Goal: Information Seeking & Learning: Learn about a topic

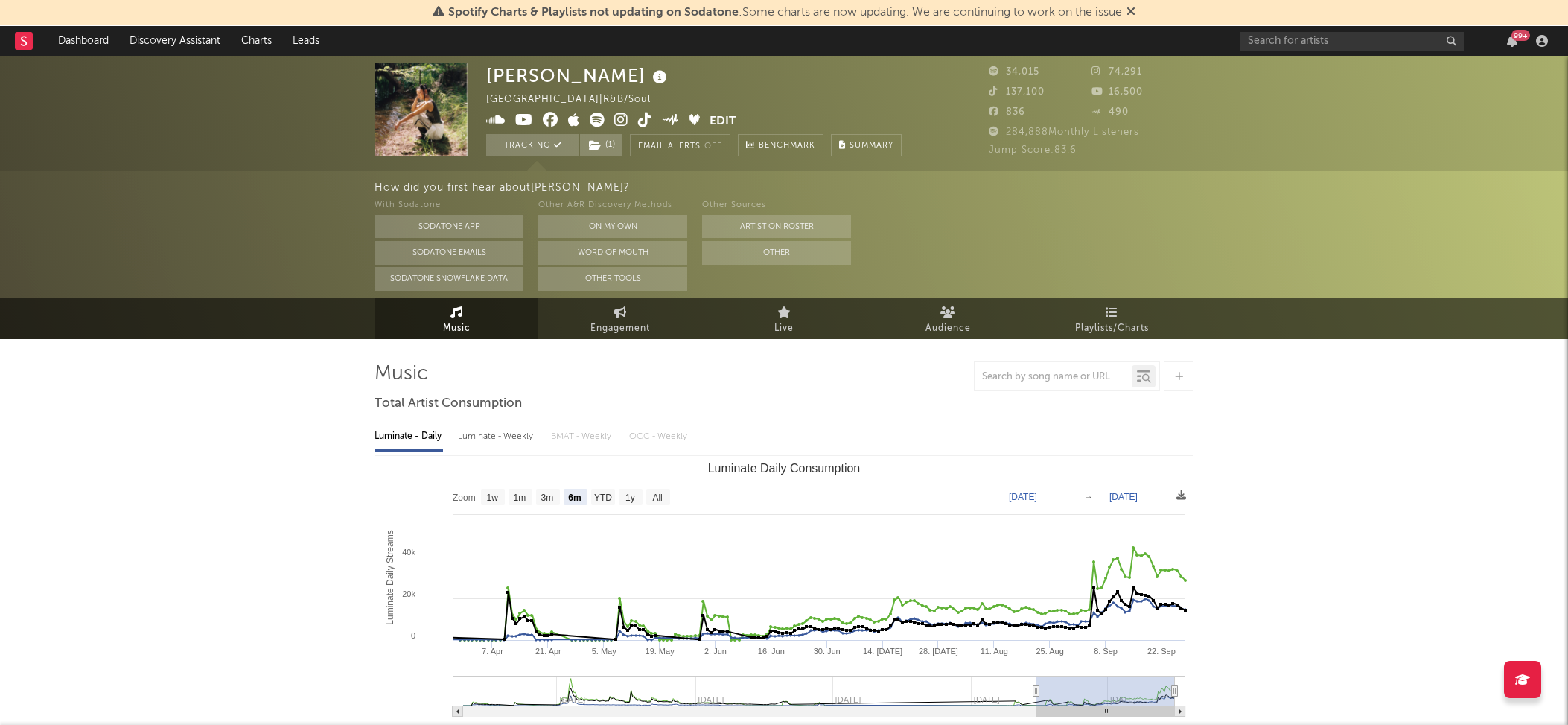
select select "6m"
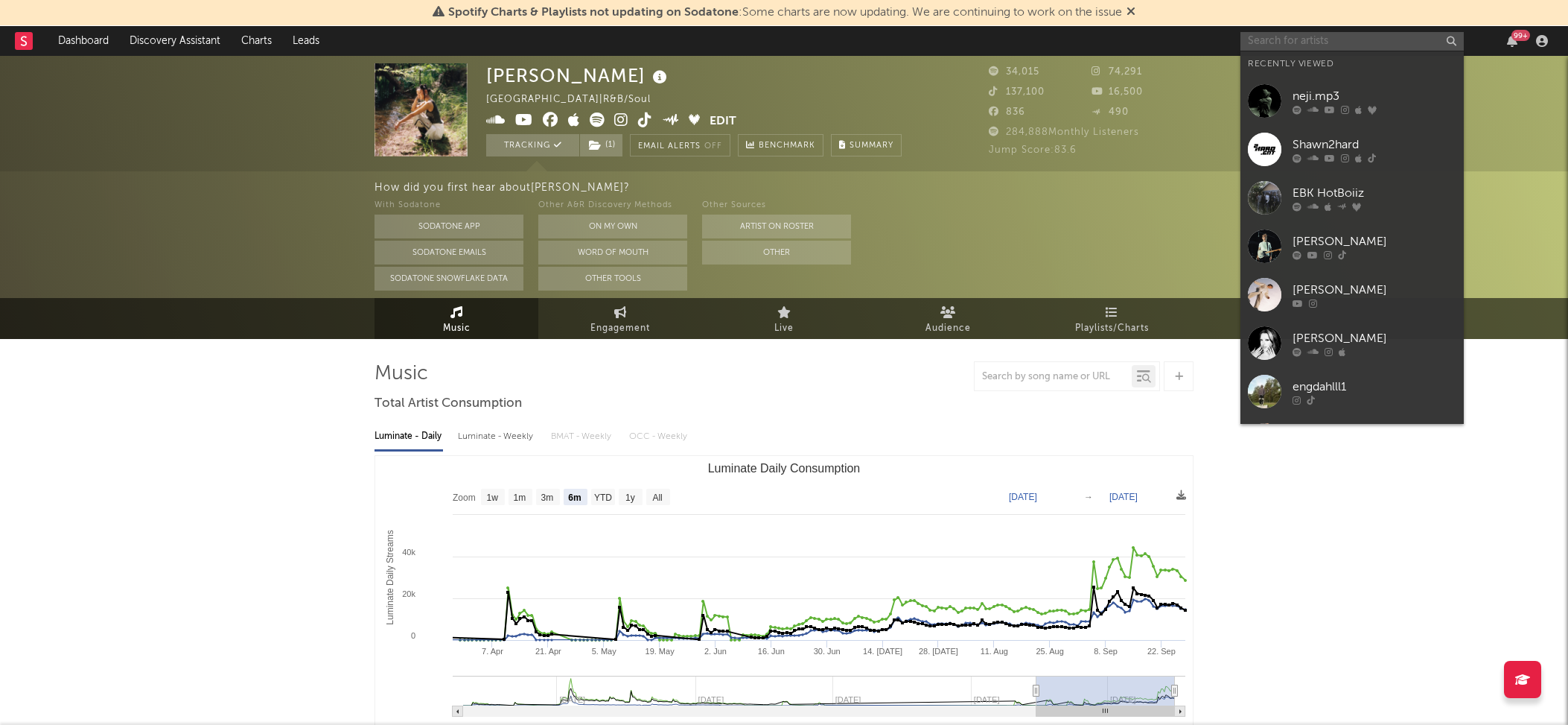
click at [1336, 38] on input "text" at bounding box center [1352, 41] width 224 height 19
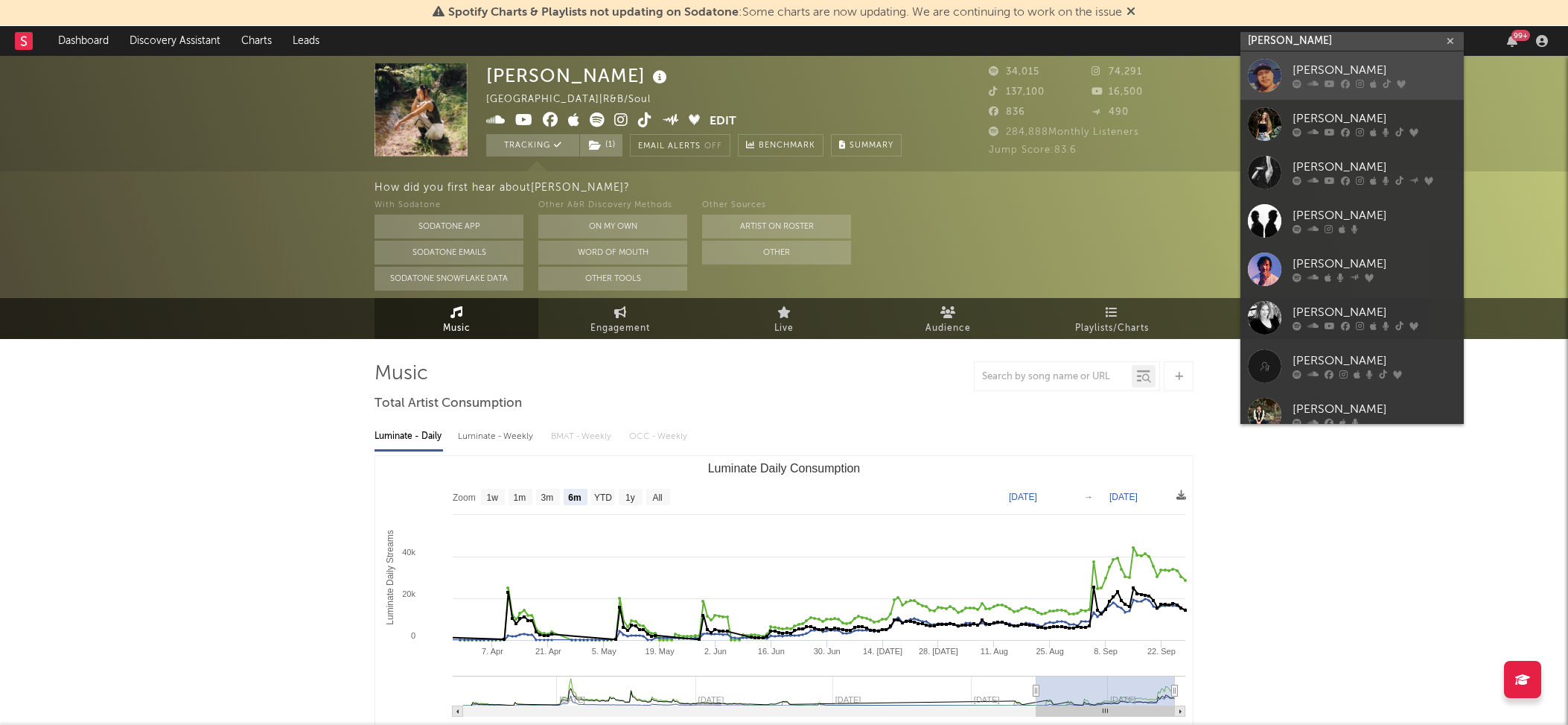
type input "[PERSON_NAME]"
click at [1298, 66] on div "[PERSON_NAME]" at bounding box center [1374, 71] width 164 height 18
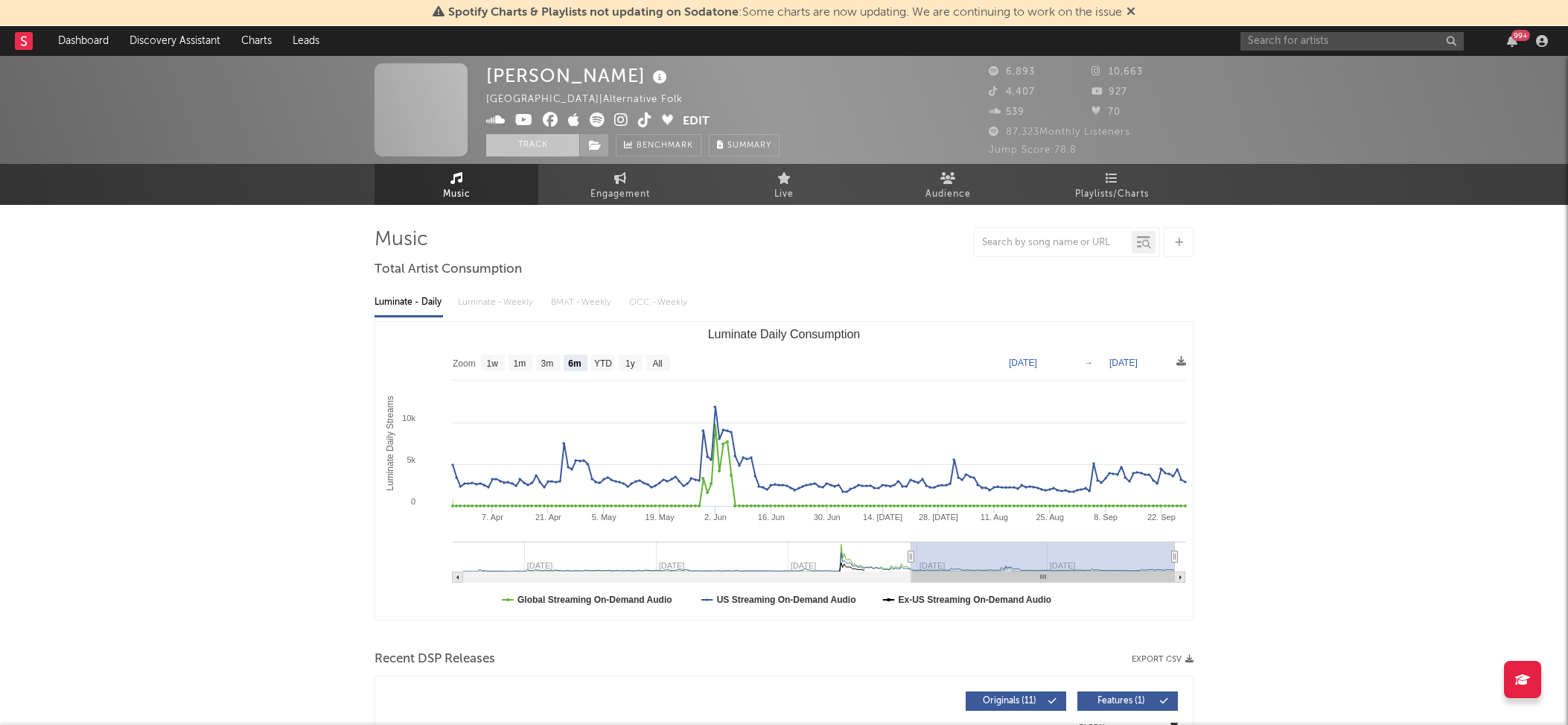
click at [543, 144] on button "Track" at bounding box center [532, 145] width 93 height 22
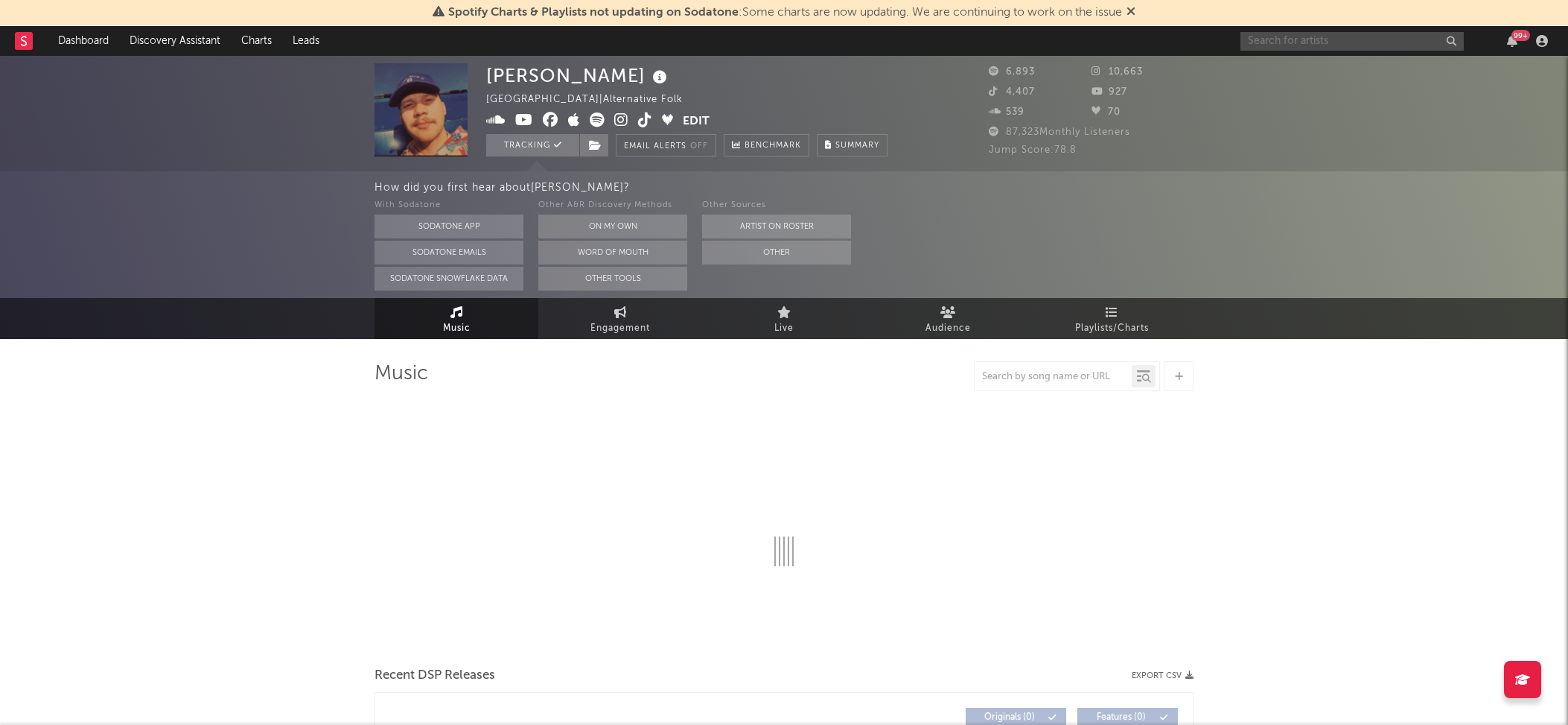
click at [1296, 45] on input "text" at bounding box center [1352, 41] width 224 height 19
select select "6m"
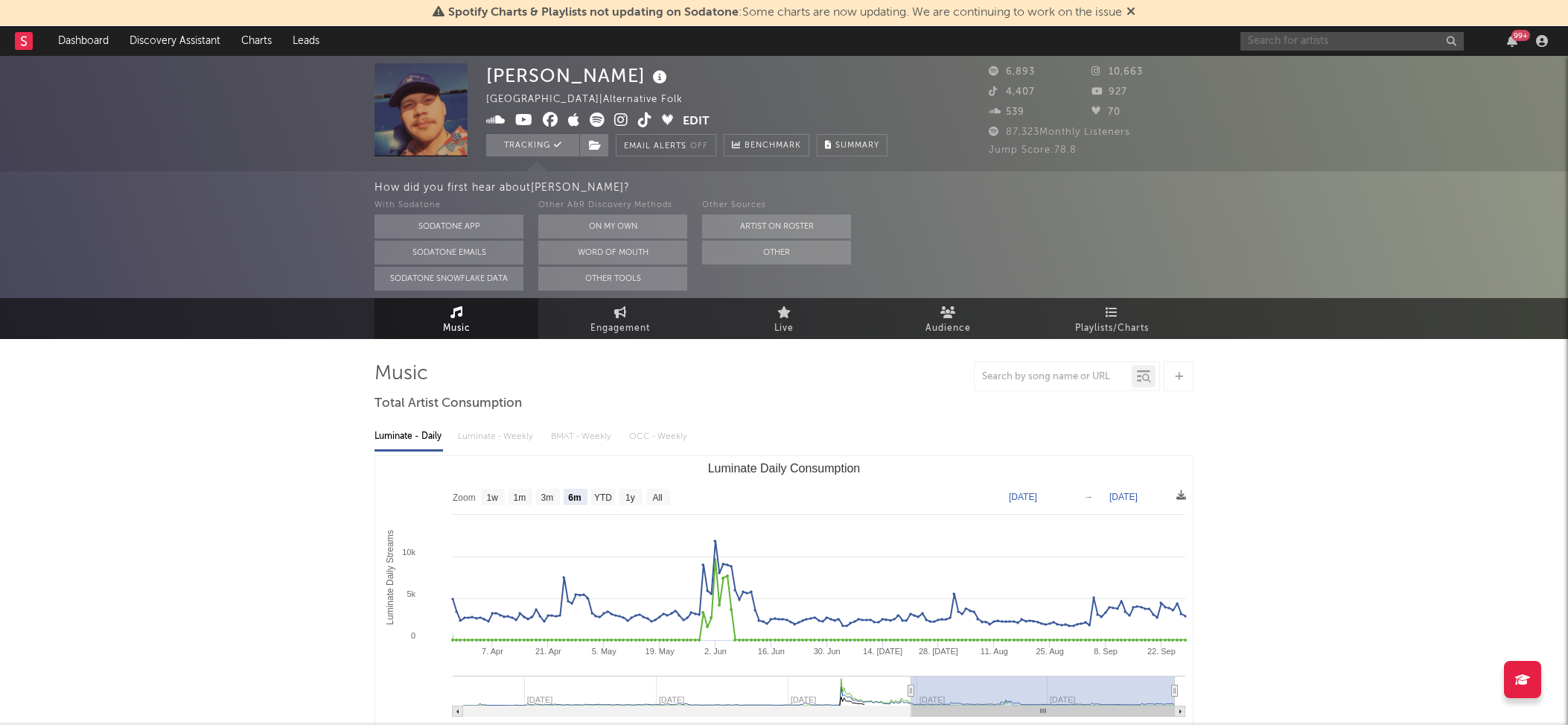
click at [1309, 39] on input "text" at bounding box center [1352, 41] width 224 height 19
type input "[GEOGRAPHIC_DATA]"
click at [1329, 71] on div "[GEOGRAPHIC_DATA]" at bounding box center [1374, 71] width 164 height 18
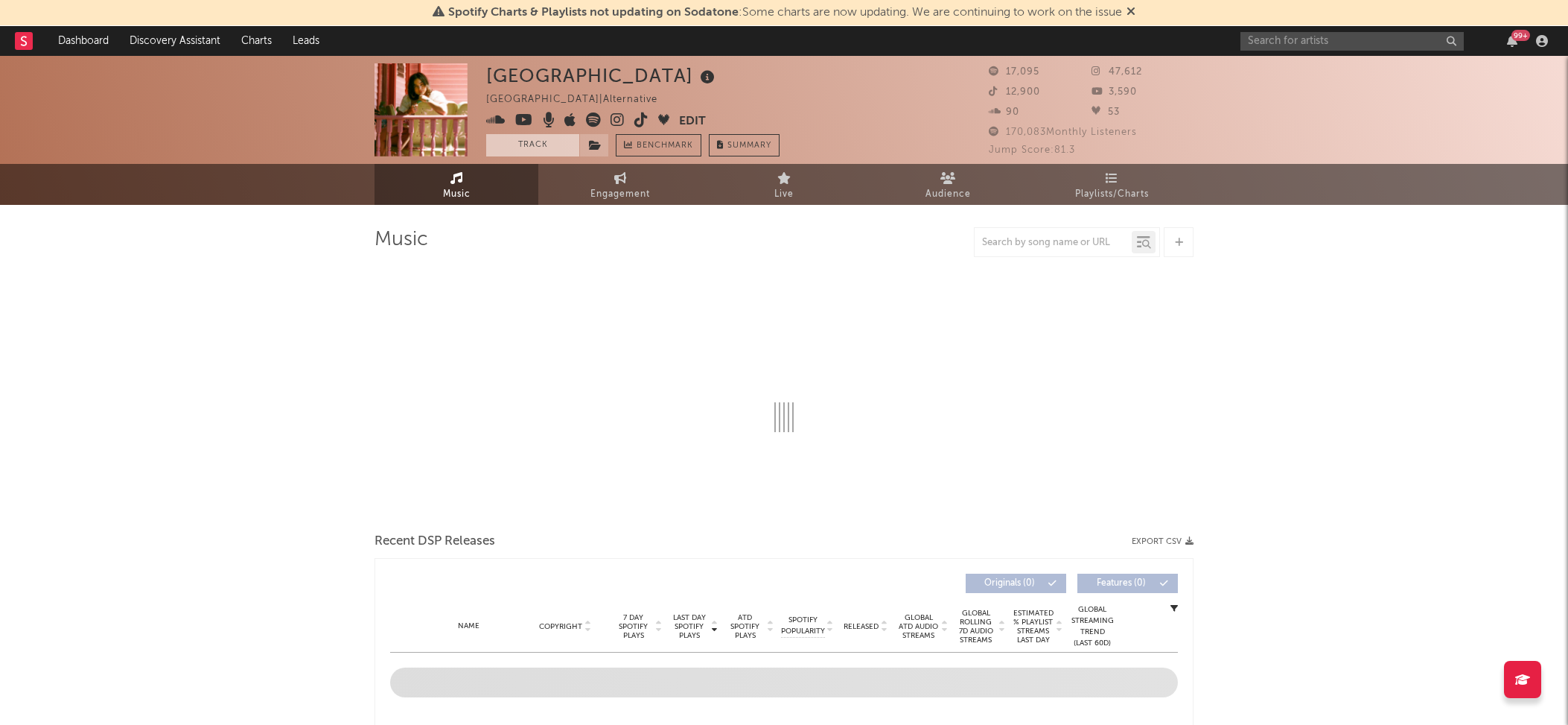
click at [542, 150] on button "Track" at bounding box center [532, 145] width 93 height 22
select select "6m"
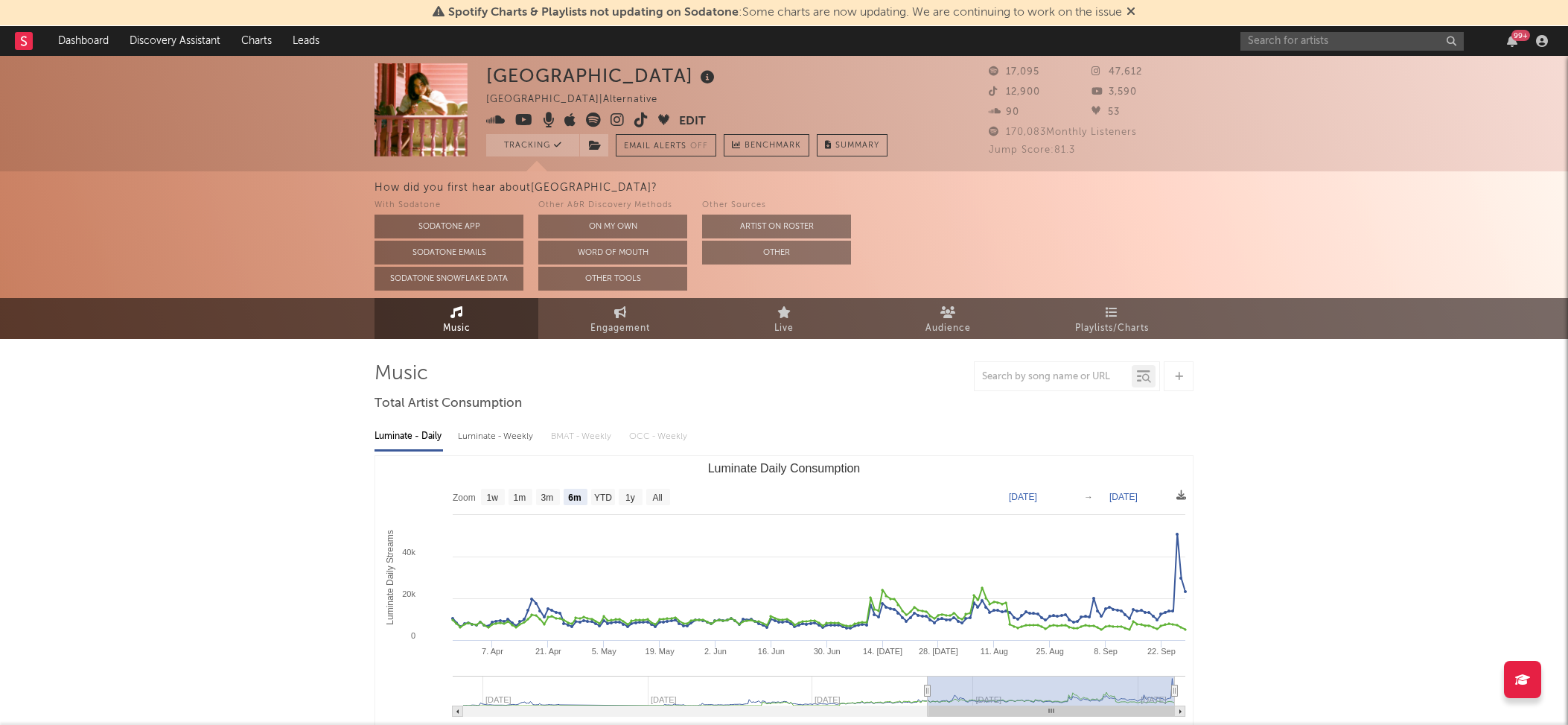
click at [1337, 29] on div "99 +" at bounding box center [1396, 40] width 313 height 30
click at [1325, 46] on input "text" at bounding box center [1352, 41] width 224 height 19
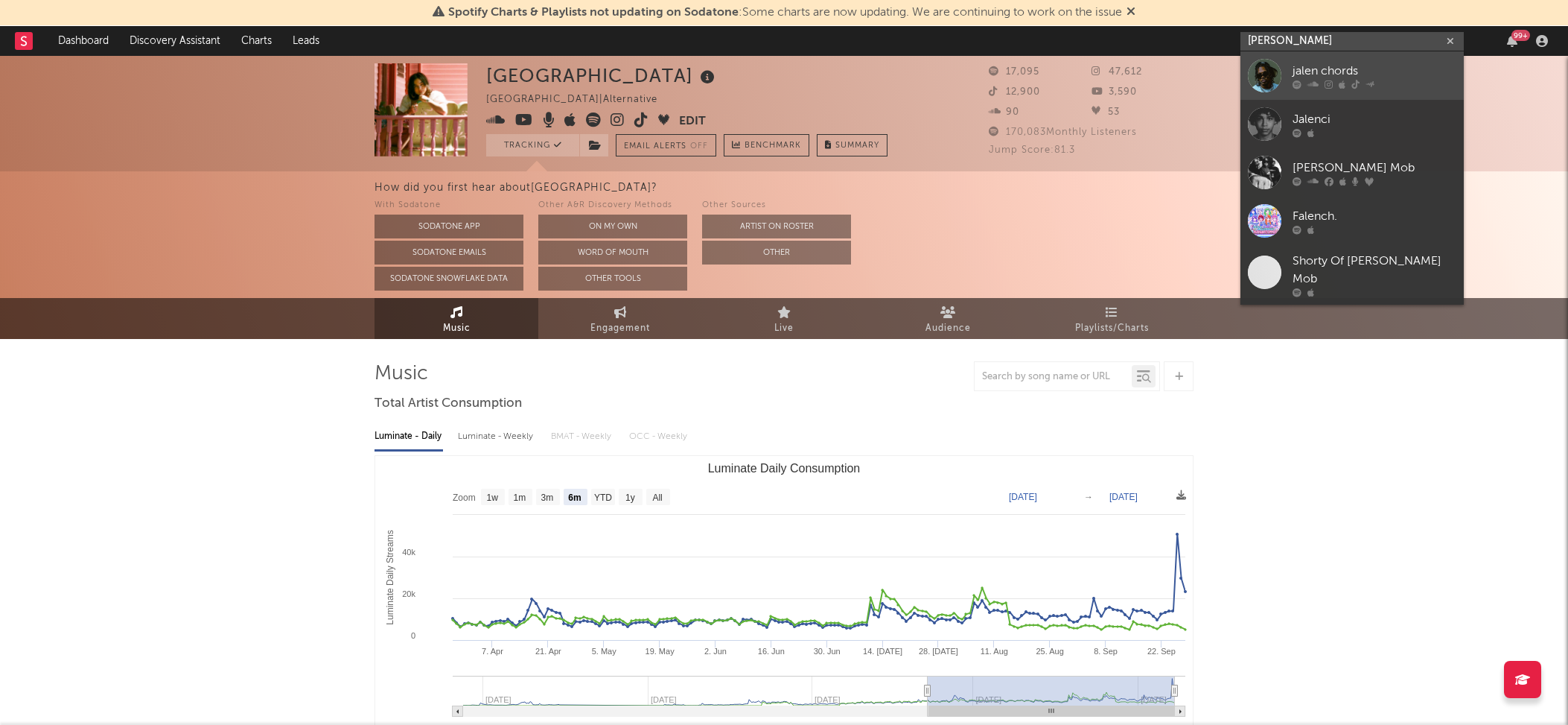
type input "[PERSON_NAME]"
click at [1314, 77] on div "jalen chords" at bounding box center [1374, 71] width 164 height 18
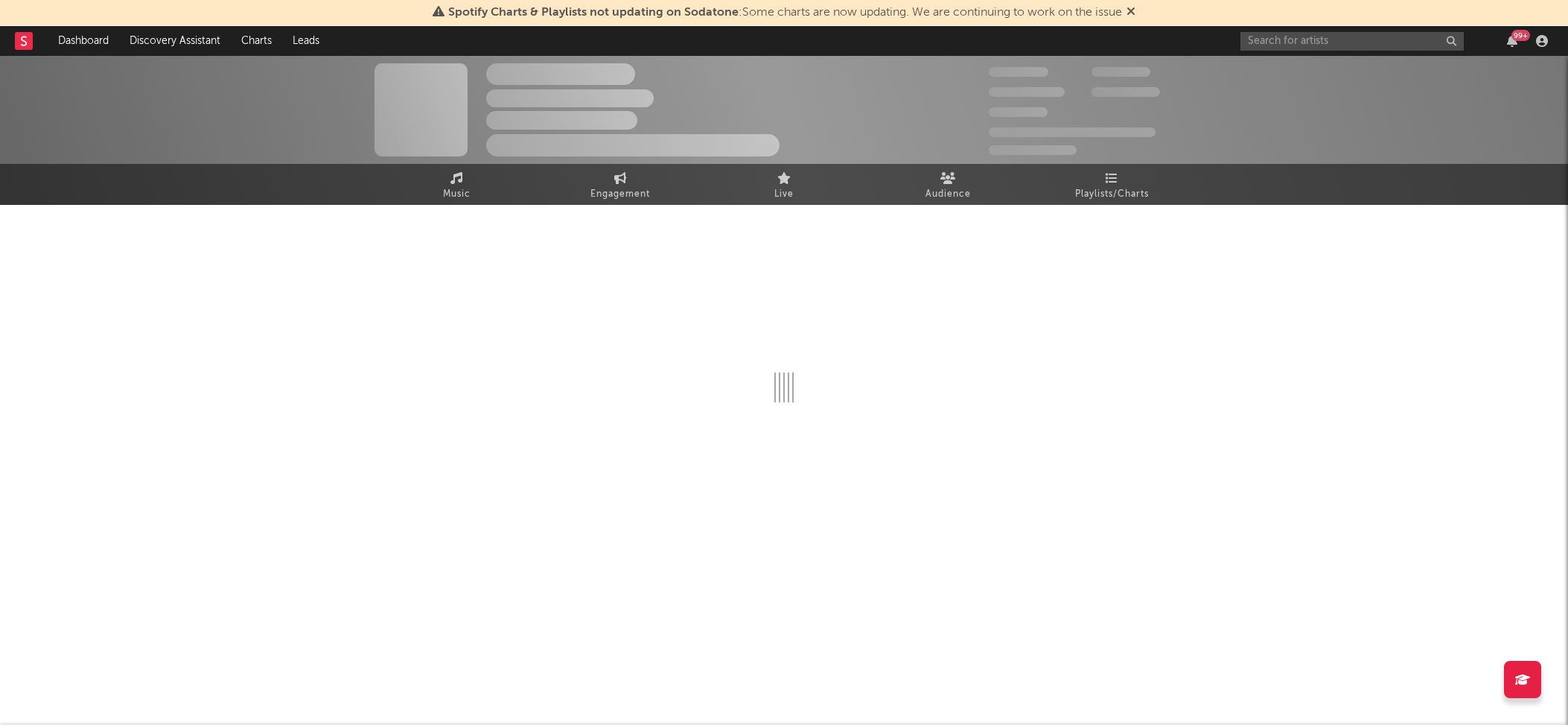
select select "1w"
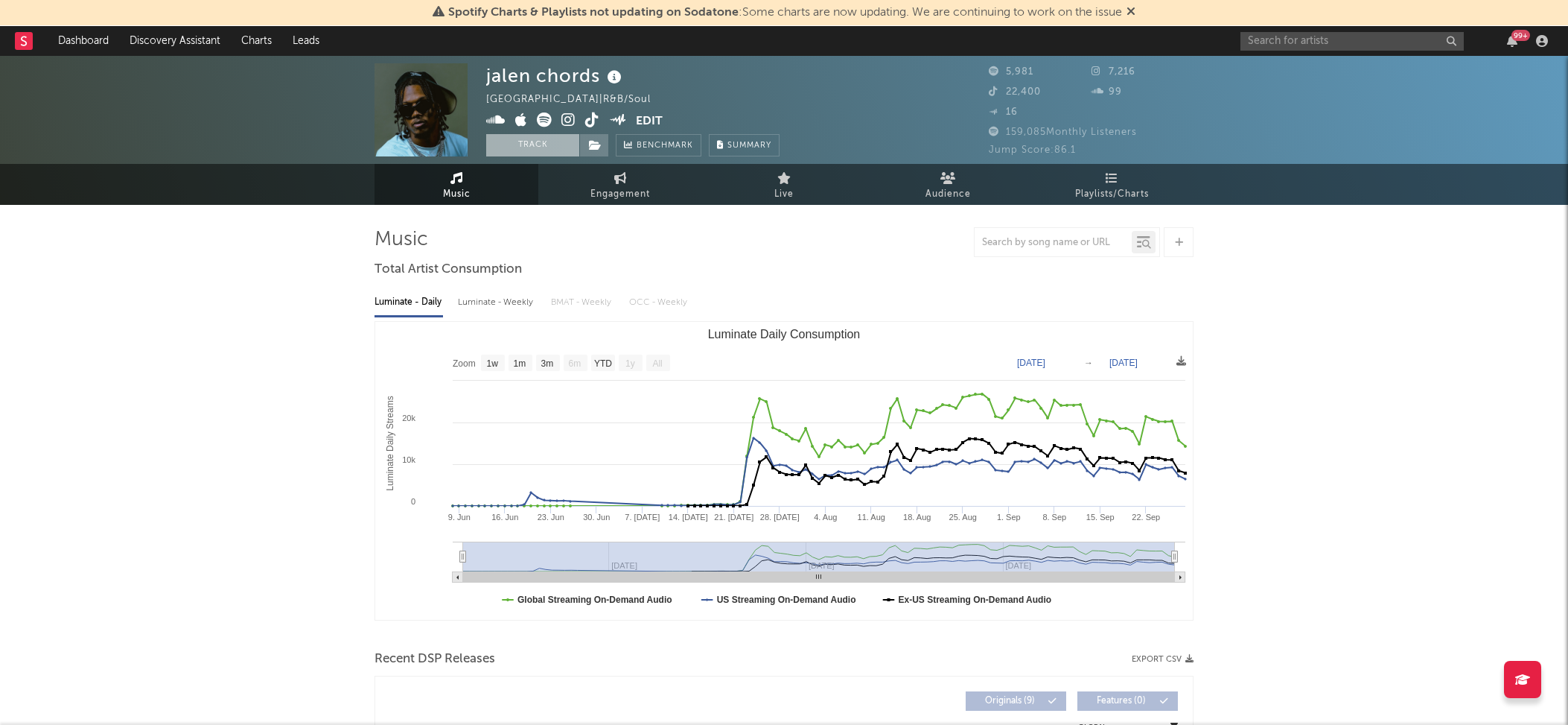
click at [550, 151] on button "Track" at bounding box center [532, 145] width 93 height 22
select select "1w"
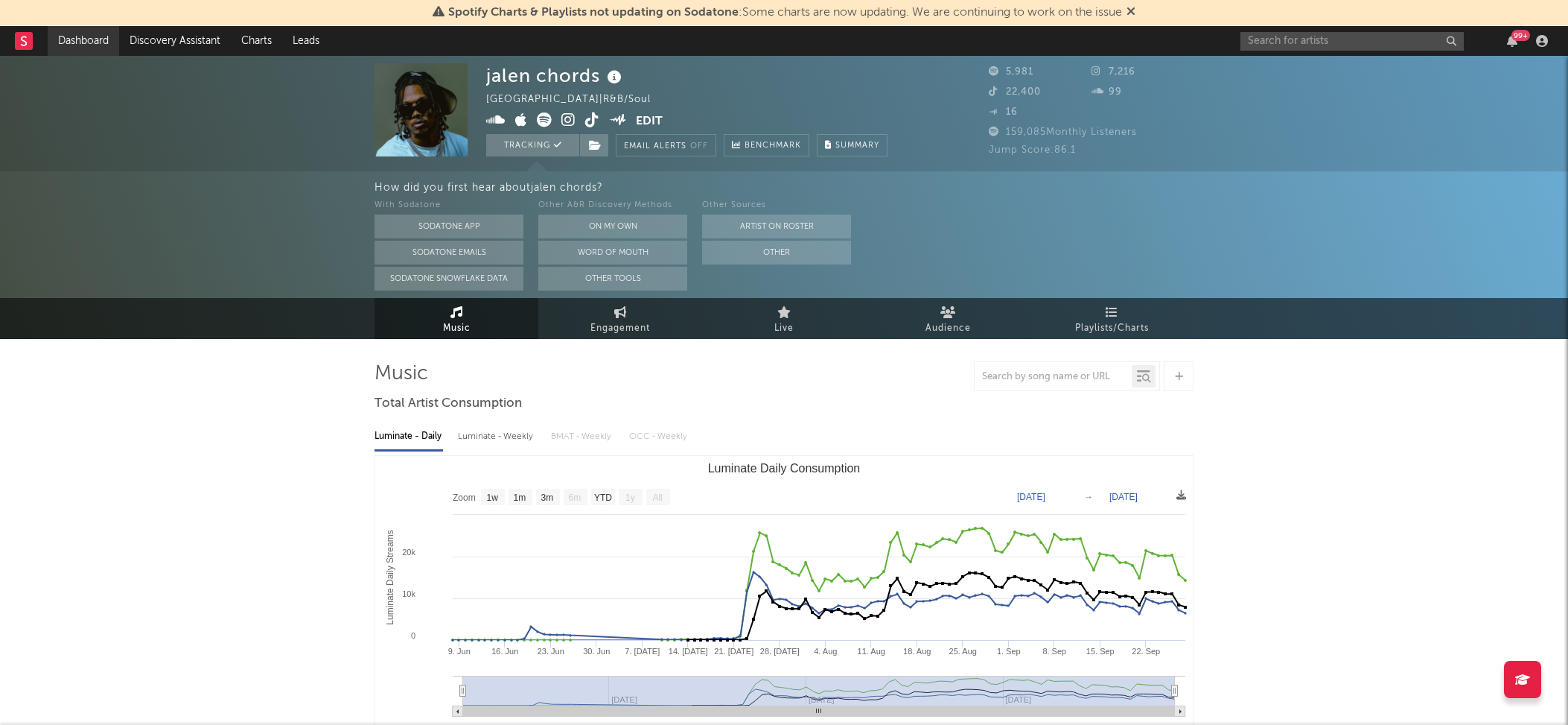
click at [93, 42] on link "Dashboard" at bounding box center [83, 40] width 72 height 30
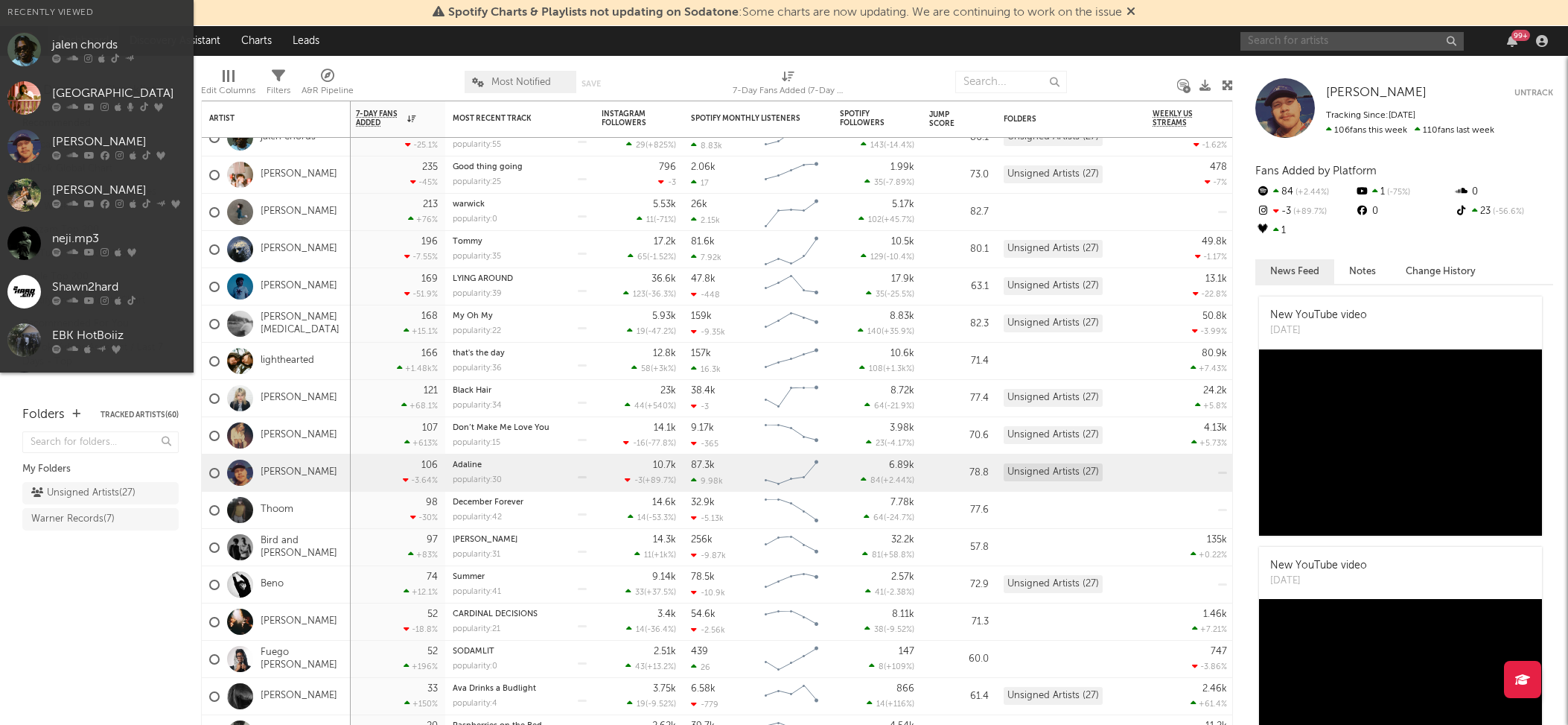
click at [1249, 42] on input "text" at bounding box center [1352, 41] width 224 height 19
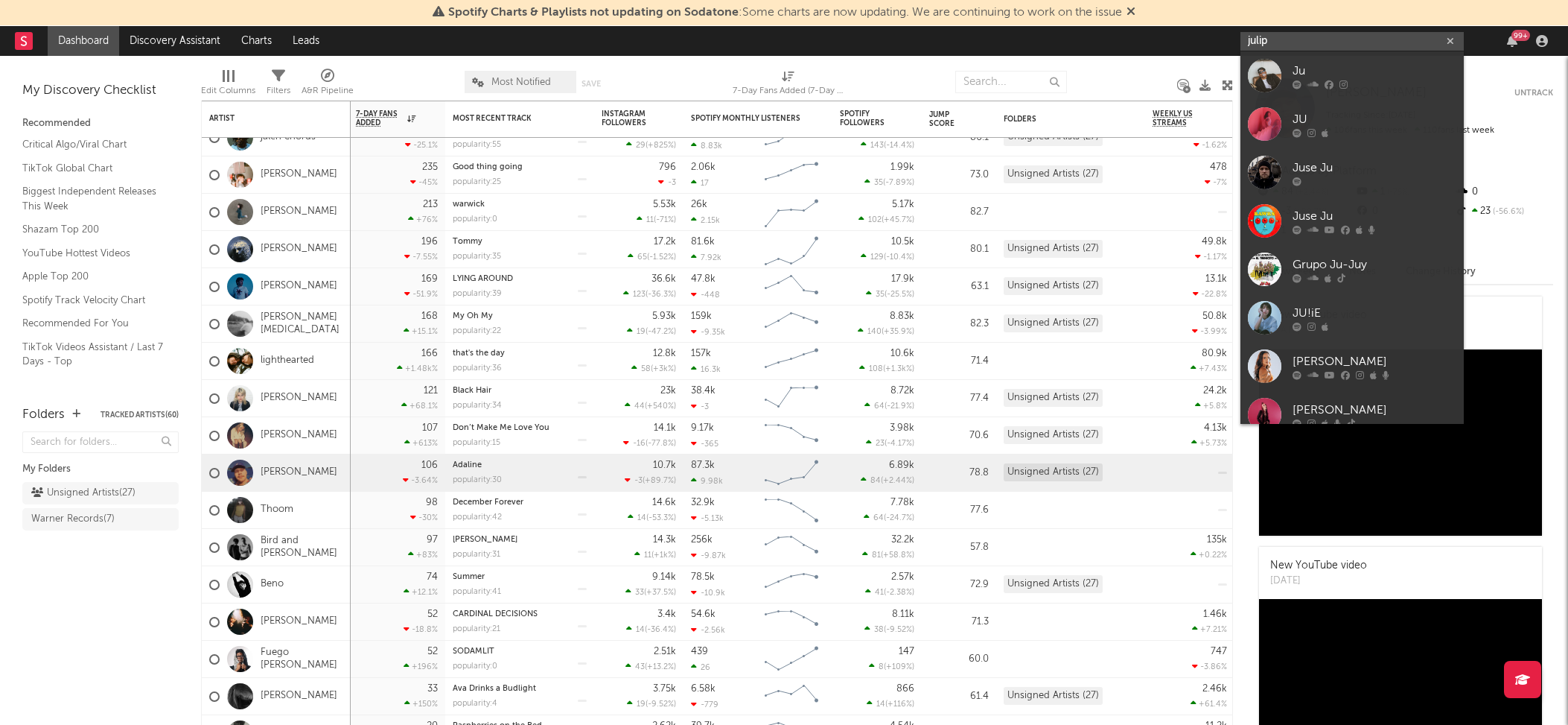
type input "julip"
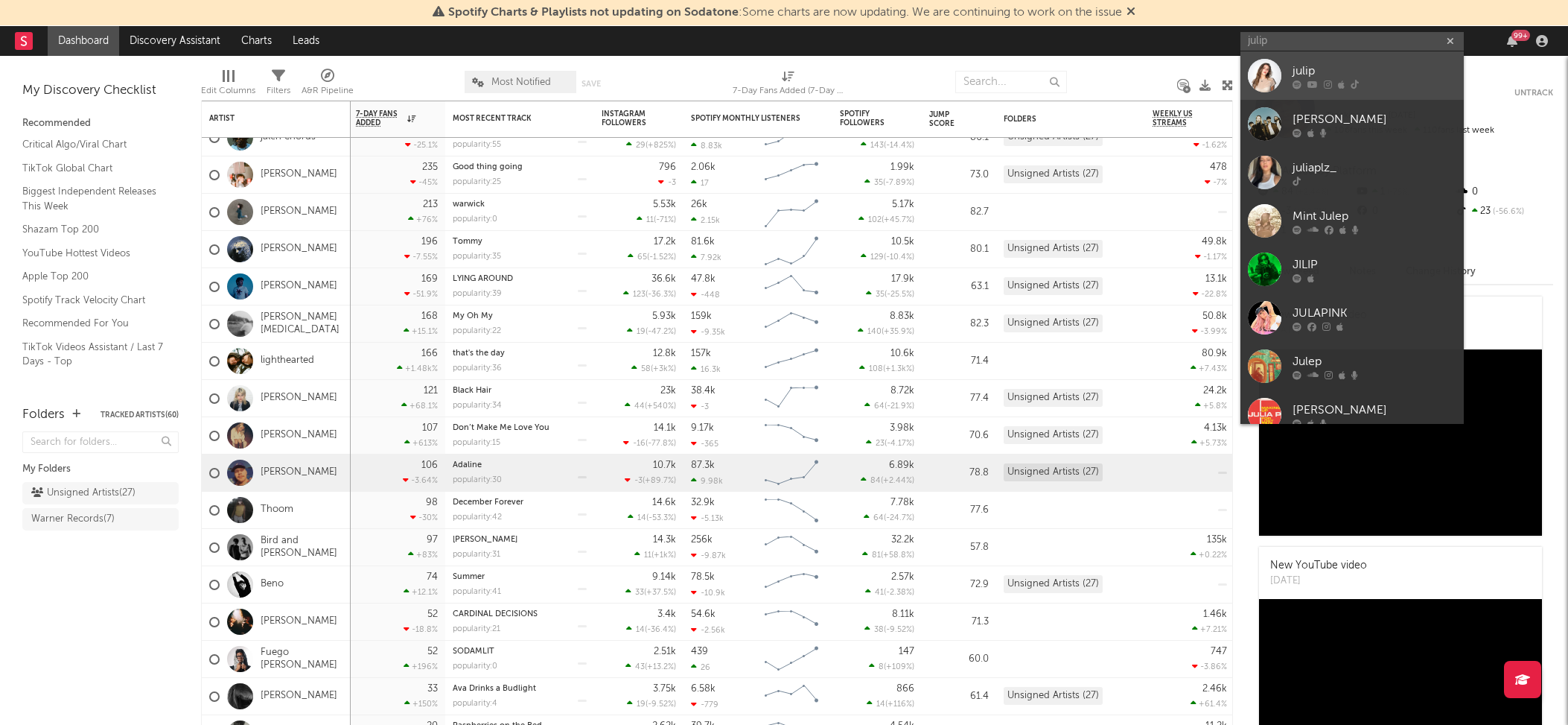
click at [1282, 72] on link "julip" at bounding box center [1352, 75] width 224 height 48
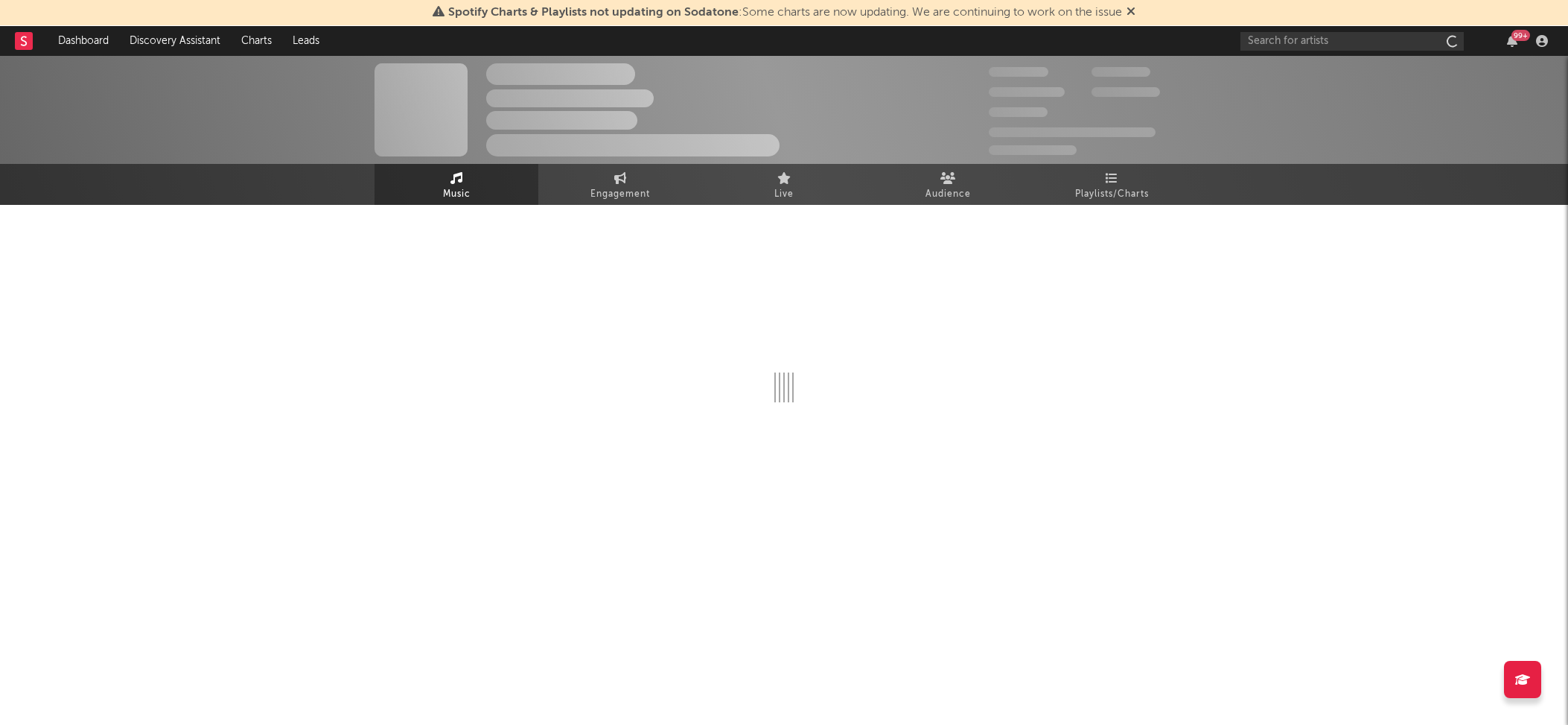
drag, startPoint x: 1282, startPoint y: 72, endPoint x: 1306, endPoint y: 64, distance: 25.3
click at [1325, 57] on div "The Artist Name Unknown Location | Shoegaze Edit Track Benchmark Summary 300,00…" at bounding box center [784, 109] width 1568 height 108
click at [1305, 64] on div "The Artist Name Unknown Location | Shoegaze Edit Track Benchmark Summary 300,00…" at bounding box center [784, 109] width 1568 height 108
select select "1w"
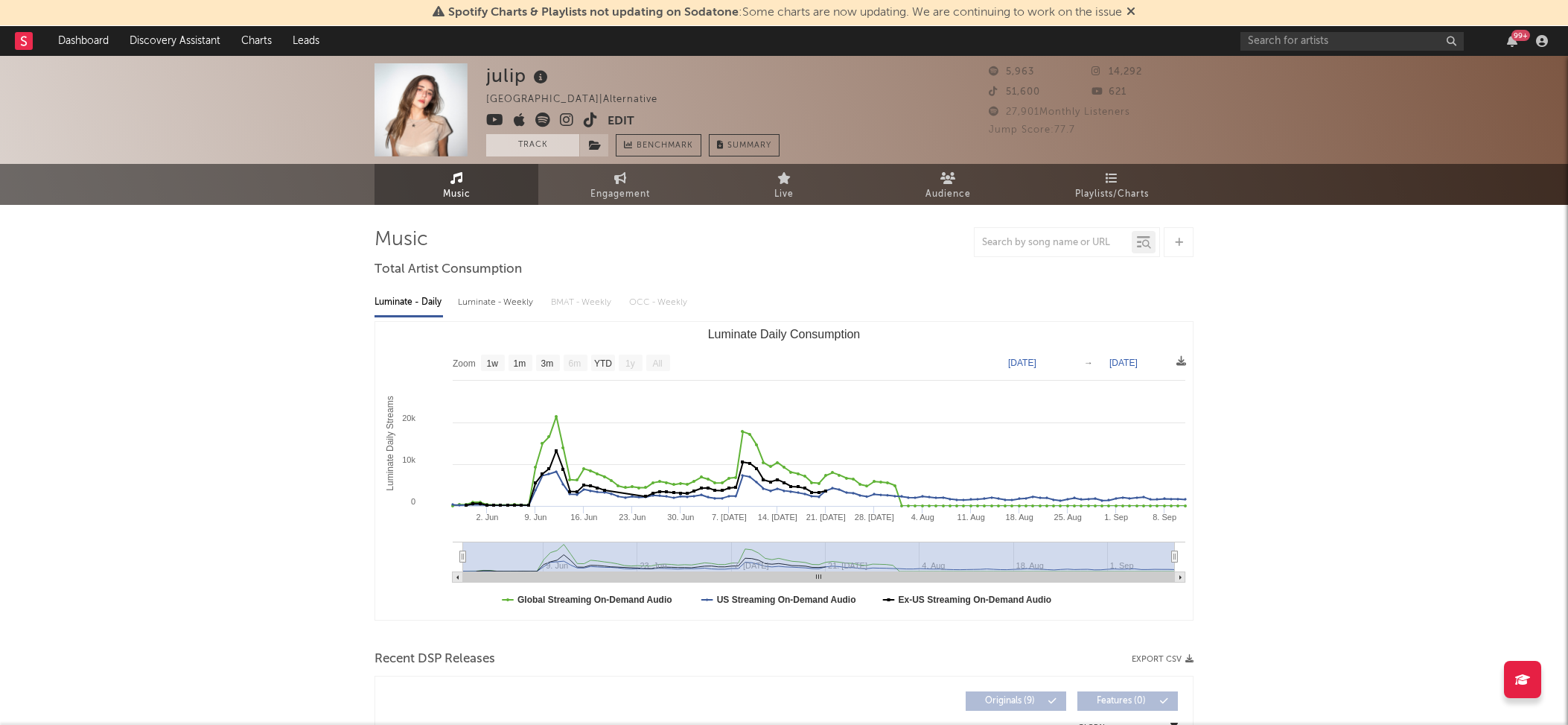
click at [545, 149] on button "Track" at bounding box center [532, 145] width 93 height 22
select select "1w"
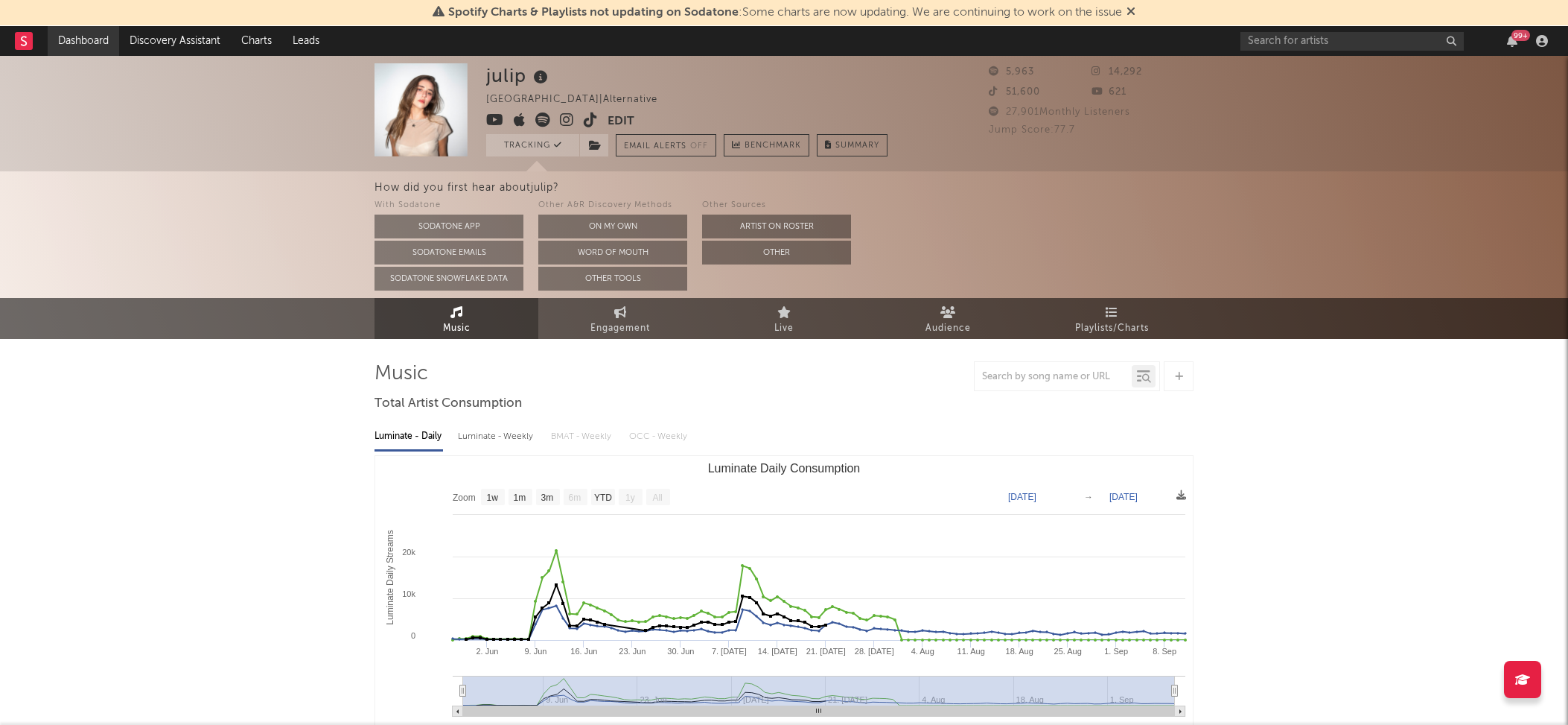
click at [98, 42] on link "Dashboard" at bounding box center [83, 40] width 72 height 30
